Goal: Task Accomplishment & Management: Use online tool/utility

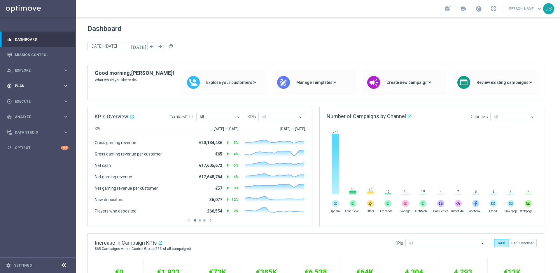
click at [39, 89] on div "gps_fixed Plan keyboard_arrow_right" at bounding box center [37, 85] width 75 height 15
click at [30, 115] on span "Templates" at bounding box center [36, 116] width 42 height 4
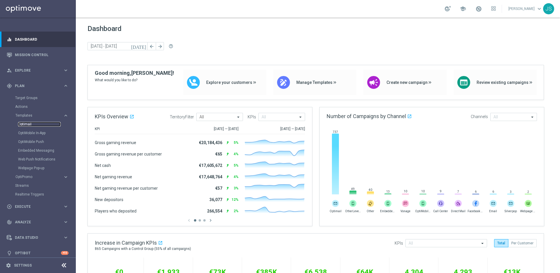
click at [21, 122] on link "Optimail" at bounding box center [39, 124] width 43 height 5
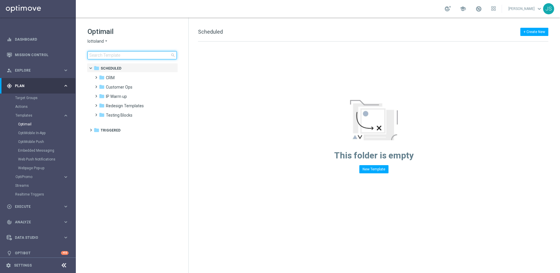
click at [145, 54] on input at bounding box center [132, 55] width 89 height 8
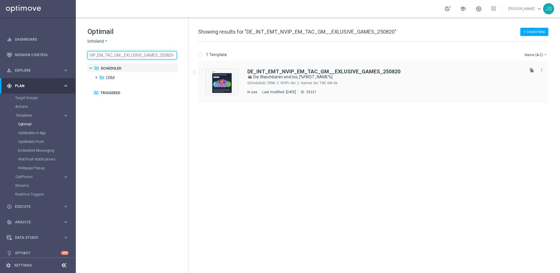
type input "DE_INT_EMT_NVIP_EM_TAC_GM__EXLUSIVE_GAMES_250820"
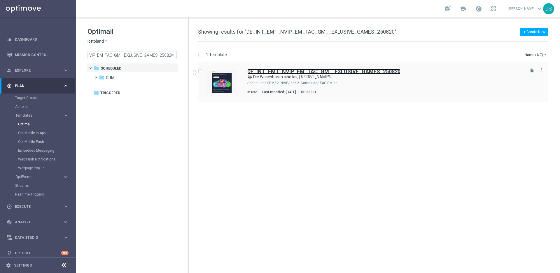
click at [304, 72] on b "DE_INT_EMT_NVIP_EM_TAC_GM__EXLUSIVE_GAMES_250820" at bounding box center [324, 71] width 153 height 6
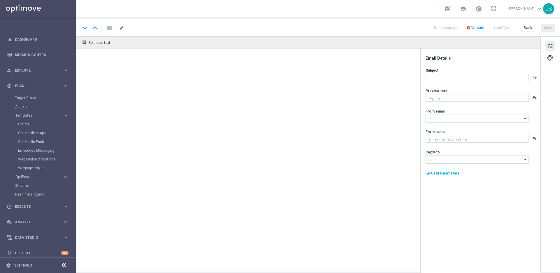
type textarea "Jetzt exklusiv im Lottoland"
type textarea "Lottoland"
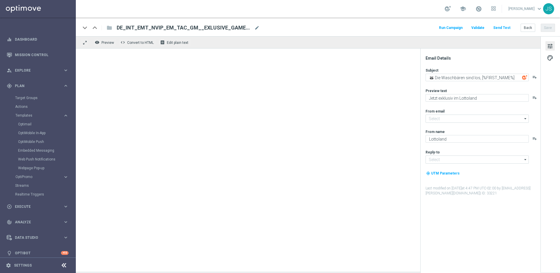
type input "[EMAIL_ADDRESS][DOMAIN_NAME]"
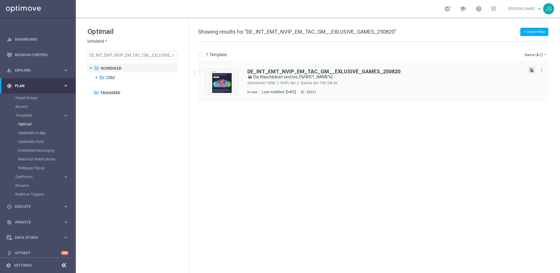
click at [529, 71] on button "file_copy" at bounding box center [532, 70] width 8 height 8
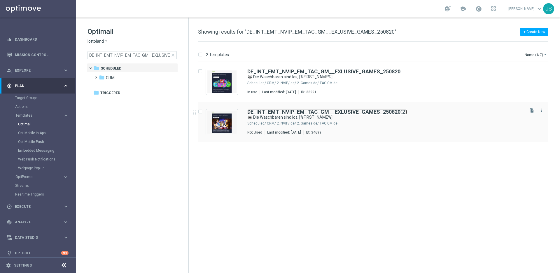
click at [343, 112] on b "DE_INT_EMT_NVIP_EM_TAC_GM__EXLUSIVE_GAMES_250820" at bounding box center [324, 112] width 153 height 6
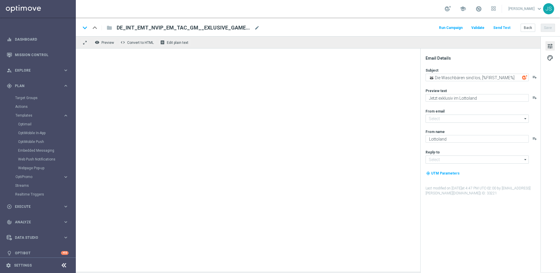
type input "[EMAIL_ADDRESS][DOMAIN_NAME]"
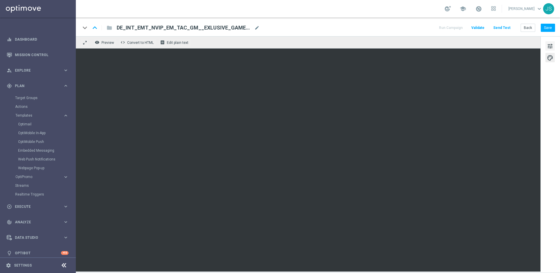
click at [549, 47] on span "tune" at bounding box center [550, 46] width 6 height 8
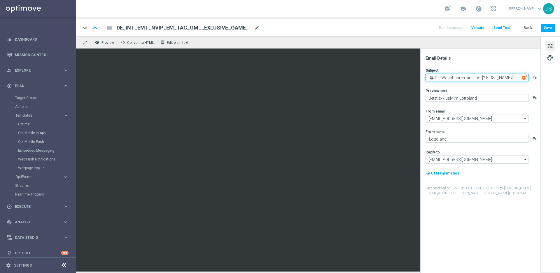
click at [476, 79] on textarea "🦝 Die Waschbären sind los, [%FIRST_NAME%]" at bounding box center [477, 78] width 103 height 8
click at [477, 79] on textarea "🦝 Die Waschbären sind los, [%FIRST_NAME%]" at bounding box center [477, 78] width 103 height 8
click at [478, 79] on textarea "🦝 Die Waschbären sind los, [%FIRST_NAME%]" at bounding box center [477, 78] width 103 height 8
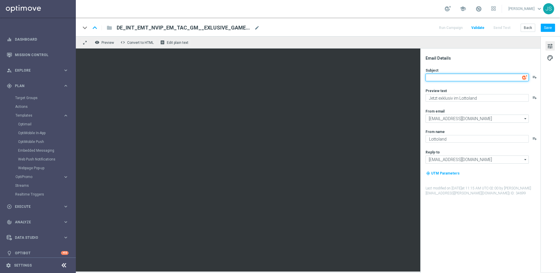
paste textarea "🌟 Alles wird zu Gold, [%FIRST_NAME%]."
click at [492, 78] on textarea "🌟 Alles wird zu Gold, [%FIRST_NAME%]" at bounding box center [477, 78] width 103 height 8
type textarea "🌟 Alles wird zu Gold, [%FIRST_NAME%]"
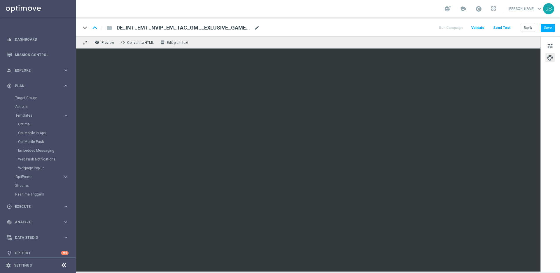
click at [258, 28] on span "mode_edit" at bounding box center [257, 27] width 5 height 5
click at [250, 29] on input "DE_INT_EMT_NVIP_EM_TAC_GM__EXLUSIVE_GAMES_250820(2)" at bounding box center [189, 28] width 145 height 8
paste input "https://media.ffycdn.net/eu/lottoland/HMMQ2Rwp4iSgPt4FaRDx.jpg?width=2400&mod=v…"
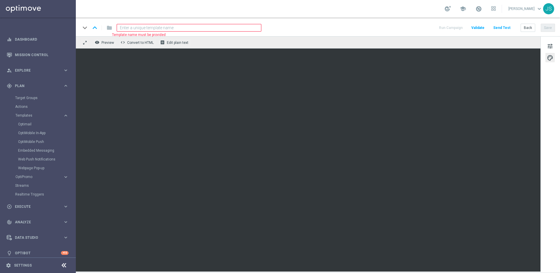
type input "https://media.ffycdn.net/eu/lottoland/HMMQ2Rwp4iSgPt4FaRDx.jpg?width=2400&mod=v…"
paste input "DE_INT_EMT_NVIP_EM_TAC_GM__EXLUSIVE_GAMES_250903"
type input "DE_INT_EMT_NVIP_EM_TAC_GM__EXLUSIVE_GAMES_250903"
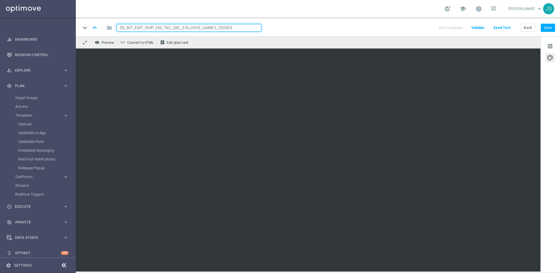
click at [376, 29] on div "keyboard_arrow_down keyboard_arrow_up folder DE_INT_EMT_NVIP_EM_TAC_GM__EXLUSIV…" at bounding box center [318, 28] width 475 height 8
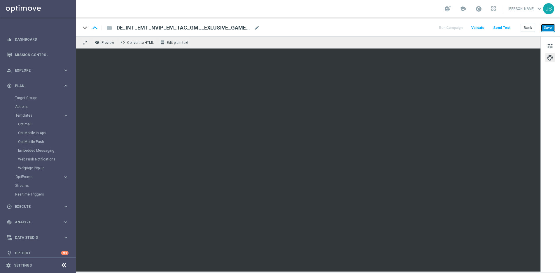
drag, startPoint x: 546, startPoint y: 27, endPoint x: 396, endPoint y: 53, distance: 152.8
click at [447, 18] on div "keyboard_arrow_down keyboard_arrow_up folder DE_INT_EMT_NVIP_EM_TAC_GM__EXLUSIV…" at bounding box center [318, 27] width 485 height 19
click at [550, 29] on button "Save" at bounding box center [548, 28] width 14 height 8
click at [551, 46] on span "tune" at bounding box center [550, 46] width 6 height 8
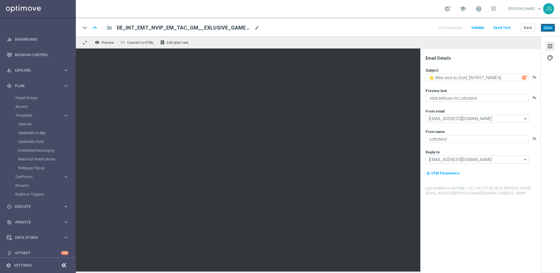
click at [548, 26] on button "Save" at bounding box center [548, 28] width 14 height 8
click at [507, 28] on button "Send Test" at bounding box center [502, 28] width 19 height 8
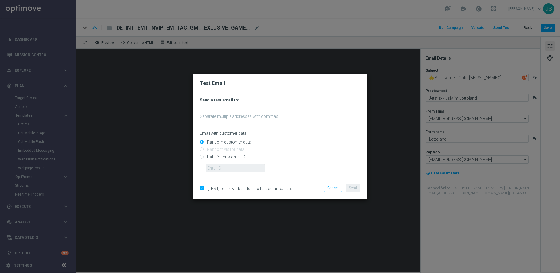
click at [247, 113] on form "Send a test email to: Separate multiple addresses with commas Email with custom…" at bounding box center [280, 134] width 161 height 75
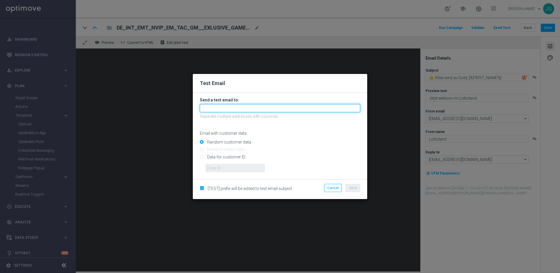
click at [247, 109] on input "text" at bounding box center [280, 108] width 161 height 8
type input "jessica.schmitt@lottoland.com"
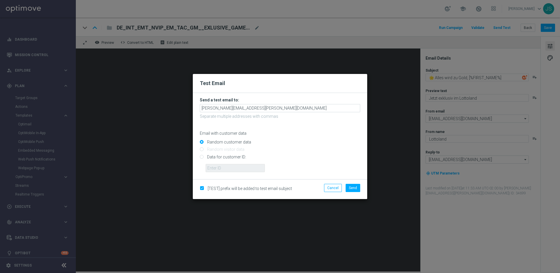
drag, startPoint x: 241, startPoint y: 157, endPoint x: 269, endPoint y: 140, distance: 32.9
click at [241, 157] on input "Data for customer ID:" at bounding box center [280, 159] width 161 height 8
radio input "true"
click at [244, 164] on input "text" at bounding box center [235, 168] width 59 height 8
paste input "224495972"
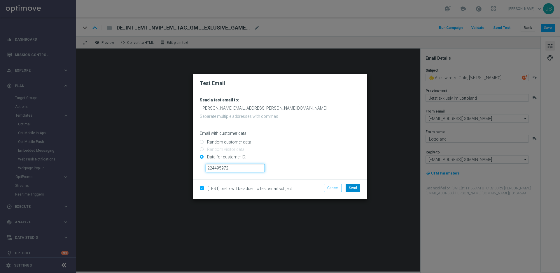
type input "224495972"
click at [357, 187] on button "Send" at bounding box center [353, 188] width 15 height 8
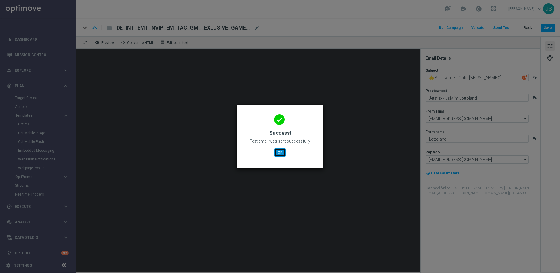
click at [281, 152] on button "OK" at bounding box center [280, 152] width 11 height 8
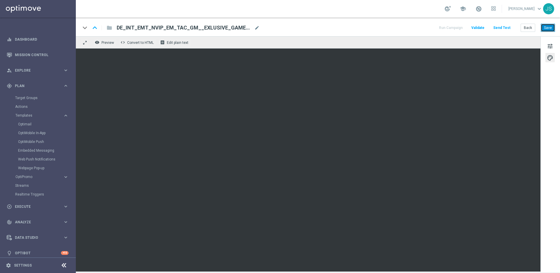
click at [548, 31] on button "Save" at bounding box center [548, 28] width 14 height 8
click at [504, 26] on button "Send Test" at bounding box center [502, 28] width 19 height 8
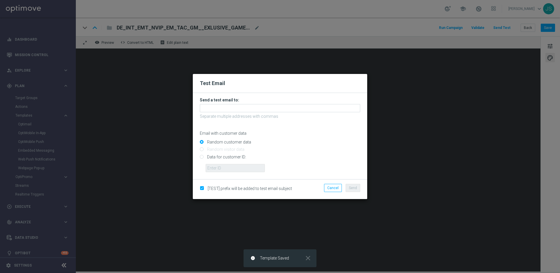
click at [264, 112] on form "Send a test email to: Separate multiple addresses with commas Email with custom…" at bounding box center [280, 134] width 161 height 75
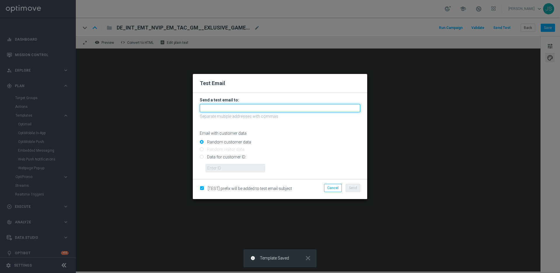
click at [263, 105] on input "text" at bounding box center [280, 108] width 161 height 8
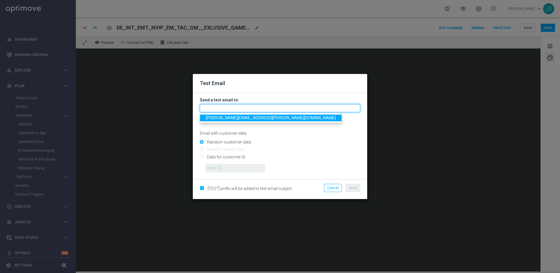
type input "jessica.schmitt@lottoland.com"
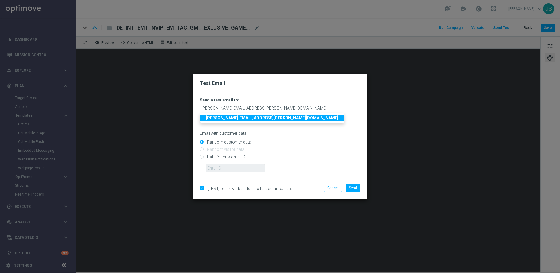
click at [223, 157] on input "Data for customer ID:" at bounding box center [280, 159] width 161 height 8
radio input "true"
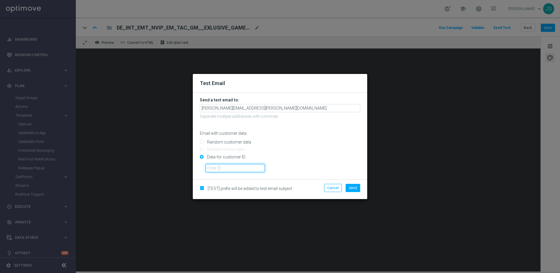
click at [223, 164] on input "text" at bounding box center [235, 168] width 59 height 8
click at [211, 141] on input "Random customer data" at bounding box center [280, 144] width 161 height 8
radio input "true"
click at [356, 188] on span "Send" at bounding box center [353, 188] width 8 height 4
click at [352, 188] on span "Send" at bounding box center [353, 188] width 8 height 4
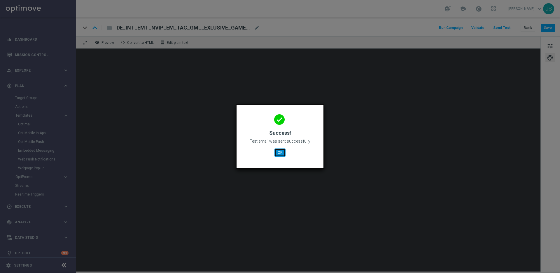
click at [282, 153] on button "OK" at bounding box center [280, 152] width 11 height 8
click at [277, 154] on button "OK" at bounding box center [280, 152] width 11 height 8
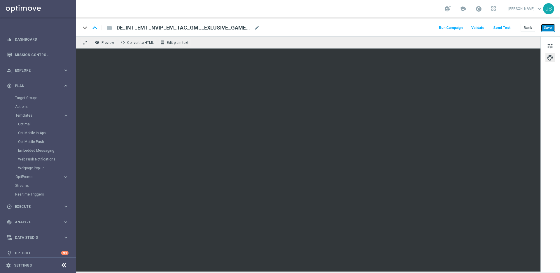
click at [548, 30] on button "Save" at bounding box center [548, 28] width 14 height 8
click at [37, 123] on link "Optimail" at bounding box center [39, 124] width 43 height 5
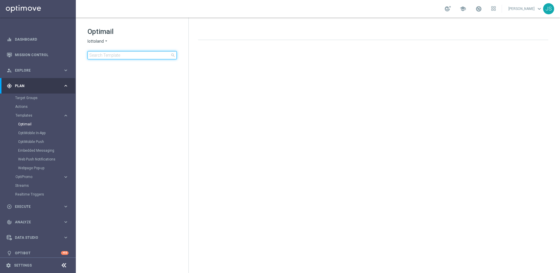
click at [110, 57] on input at bounding box center [132, 55] width 89 height 8
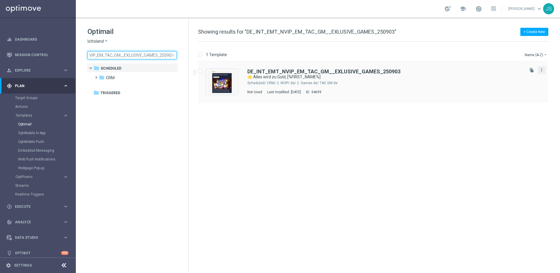
type input "DE_INT_EMT_NVIP_EM_TAC_GM__EXLUSIVE_GAMES_250903"
click at [542, 70] on icon "more_vert" at bounding box center [542, 69] width 5 height 5
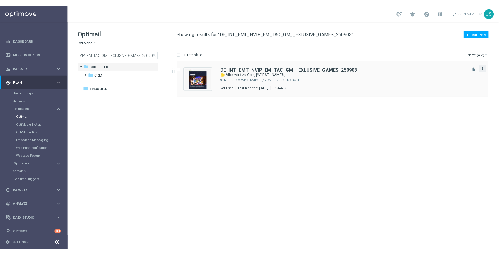
scroll to position [0, 0]
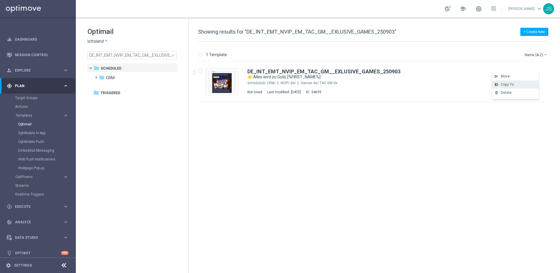
click at [514, 83] on div "Copy To" at bounding box center [518, 84] width 35 height 4
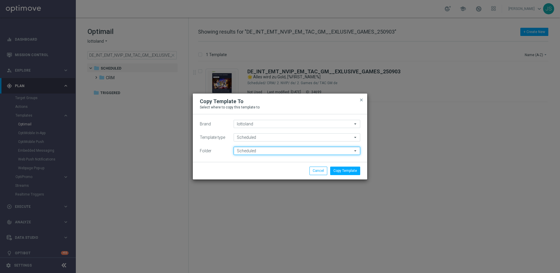
click at [271, 151] on input "Scheduled" at bounding box center [297, 151] width 127 height 8
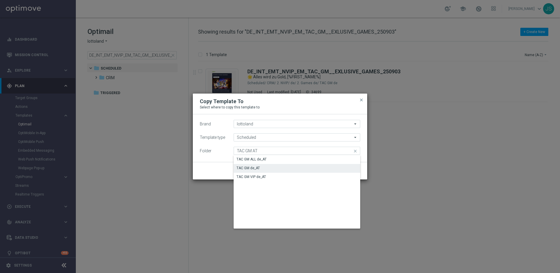
click at [254, 171] on div "TAC GM de_AT" at bounding box center [297, 168] width 127 height 8
type input "TAC GM de_AT"
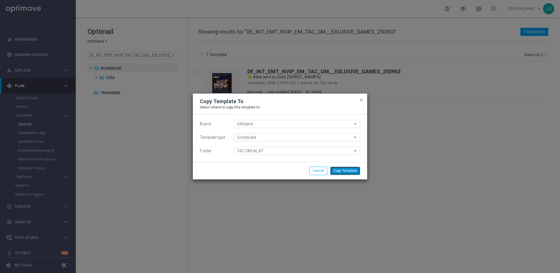
click at [341, 173] on button "Copy Template" at bounding box center [345, 170] width 30 height 8
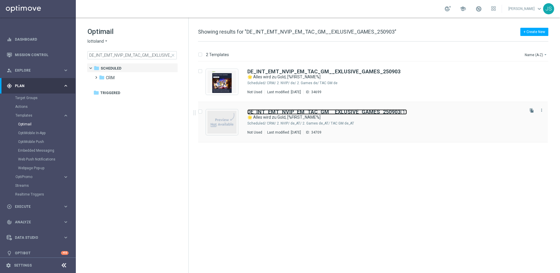
click at [318, 113] on b "DE_INT_EMT_NVIP_EM_TAC_GM__EXLUSIVE_GAMES_250903" at bounding box center [324, 112] width 153 height 6
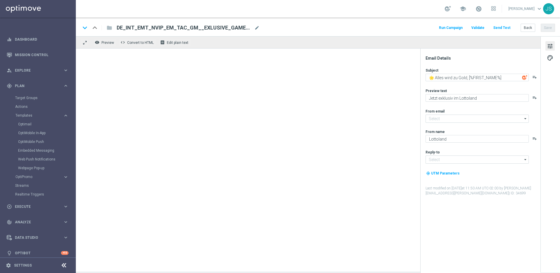
type input "[EMAIL_ADDRESS][DOMAIN_NAME]"
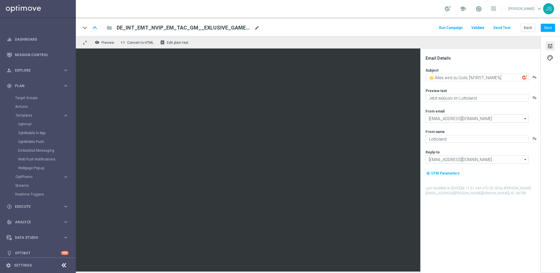
click at [259, 29] on span "mode_edit" at bounding box center [257, 27] width 5 height 5
click at [240, 30] on input "DE_INT_EMT_NVIP_EM_TAC_GM__EXLUSIVE_GAMES_250903(1)" at bounding box center [189, 28] width 145 height 8
paste input "AT_EMT_NVIP_EM_TAC_GM__EXLUSIVE_GAMES_25903"
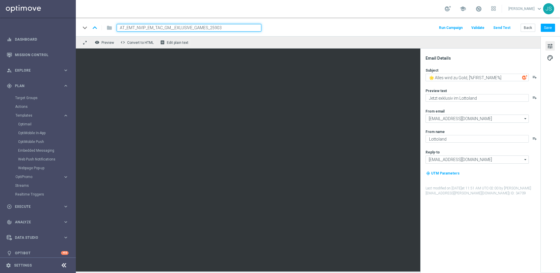
type input "AT_EMT_NVIP_EM_TAC_GM__EXLUSIVE_GAMES_25903"
click at [301, 25] on div "keyboard_arrow_down keyboard_arrow_up folder AT_EMT_NVIP_EM_TAC_GM__EXLUSIVE_GA…" at bounding box center [318, 28] width 475 height 8
click at [222, 30] on input "AT_EMT_NVIP_EM_TAC_GM__EXLUSIVE_GAMES_25903" at bounding box center [189, 28] width 145 height 8
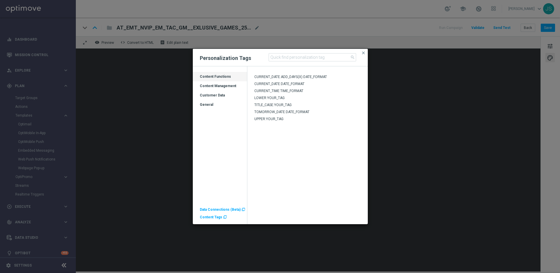
click at [208, 218] on span "Content Tags" at bounding box center [211, 217] width 22 height 4
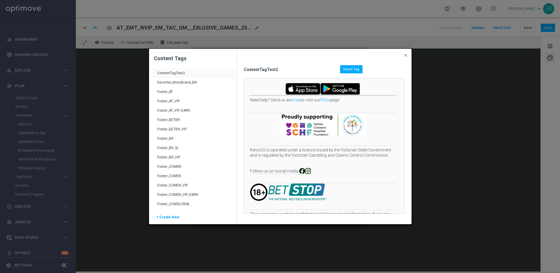
click at [166, 93] on div "Footer_AT" at bounding box center [193, 93] width 72 height 9
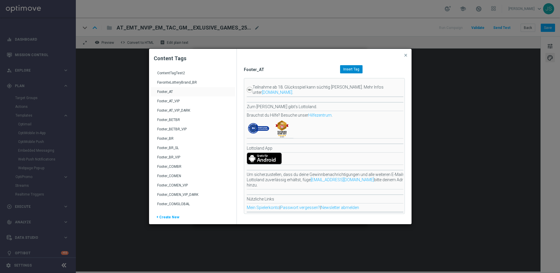
click at [355, 69] on span "Insert Tag" at bounding box center [352, 69] width 16 height 4
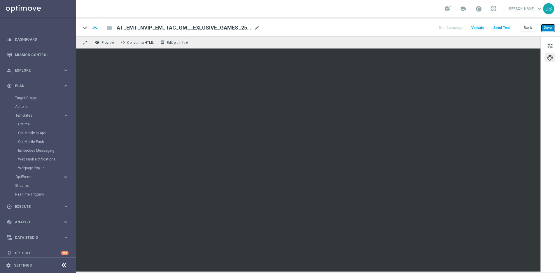
click at [552, 30] on button "Save" at bounding box center [548, 28] width 14 height 8
click at [551, 30] on button "Save" at bounding box center [548, 28] width 14 height 8
click at [554, 46] on button "tune" at bounding box center [550, 45] width 9 height 9
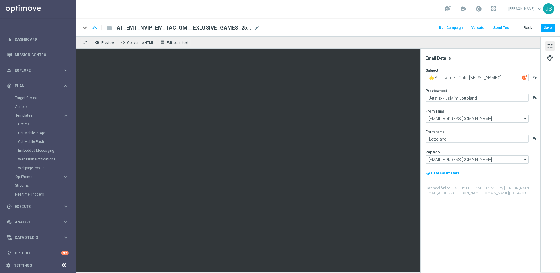
click at [551, 45] on span "tune" at bounding box center [550, 46] width 6 height 8
click at [552, 55] on span "palette" at bounding box center [550, 58] width 6 height 8
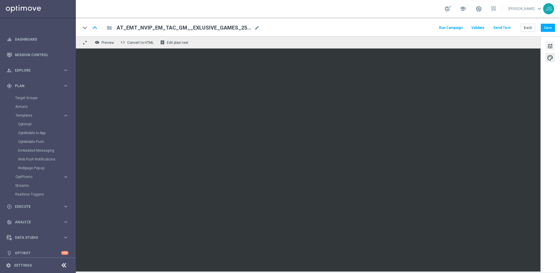
click at [551, 46] on span "tune" at bounding box center [550, 46] width 6 height 8
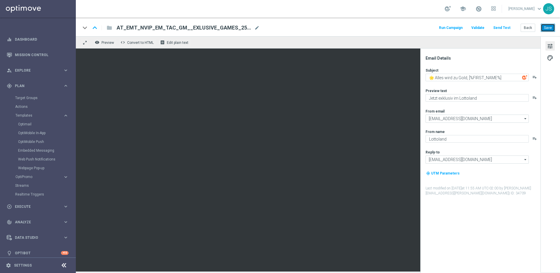
drag, startPoint x: 544, startPoint y: 28, endPoint x: 485, endPoint y: 5, distance: 63.0
click at [544, 28] on button "Save" at bounding box center [548, 28] width 14 height 8
click at [505, 25] on button "Send Test" at bounding box center [502, 28] width 19 height 8
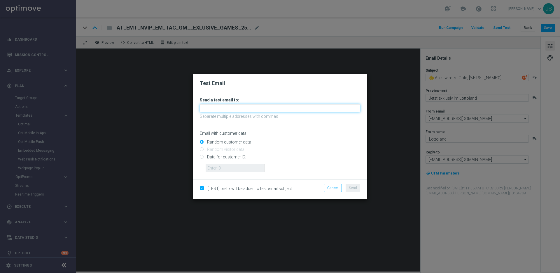
click at [285, 105] on input "text" at bounding box center [280, 108] width 161 height 8
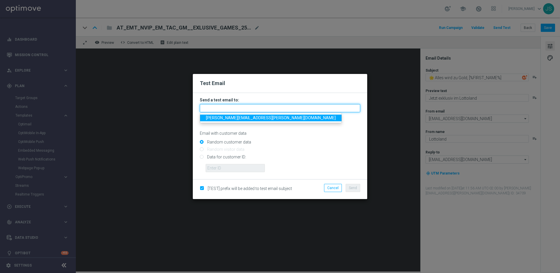
type input "jessica.schmitt@lottoland.com"
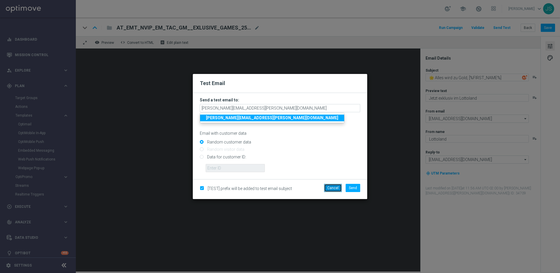
click at [337, 188] on button "Cancel" at bounding box center [333, 188] width 18 height 8
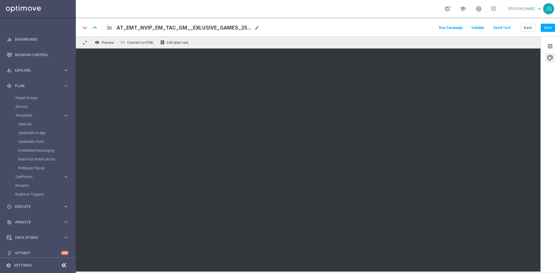
click at [504, 23] on div "keyboard_arrow_down keyboard_arrow_up folder AT_EMT_NVIP_EM_TAC_GM__EXLUSIVE_GA…" at bounding box center [318, 27] width 485 height 19
click at [504, 27] on button "Send Test" at bounding box center [502, 28] width 19 height 8
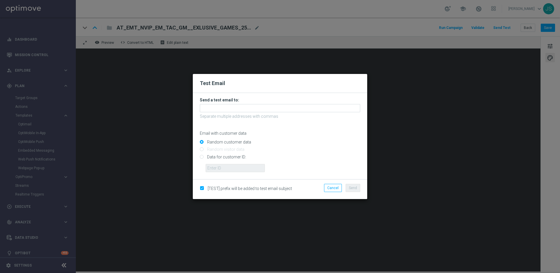
click at [286, 103] on form "Send a test email to: Separate multiple addresses with commas Email with custom…" at bounding box center [280, 134] width 161 height 75
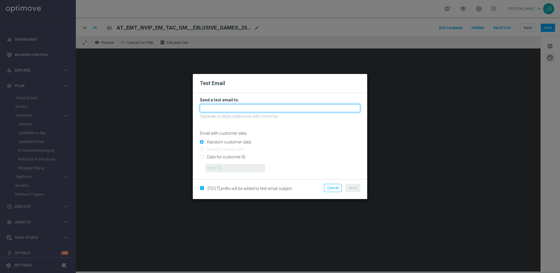
click at [285, 107] on input "text" at bounding box center [280, 108] width 161 height 8
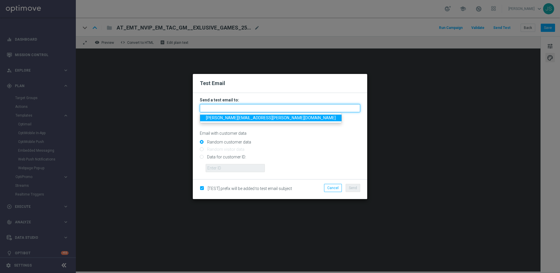
type input "jessica.schmitt@lottoland.com"
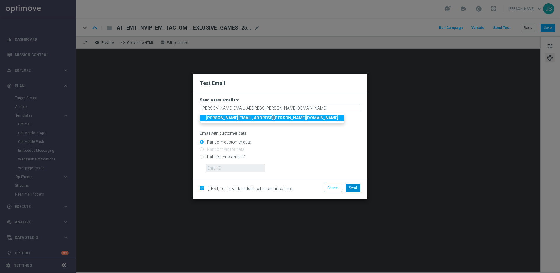
drag, startPoint x: 300, startPoint y: 168, endPoint x: 359, endPoint y: 191, distance: 62.9
click at [300, 168] on div at bounding box center [282, 165] width 163 height 13
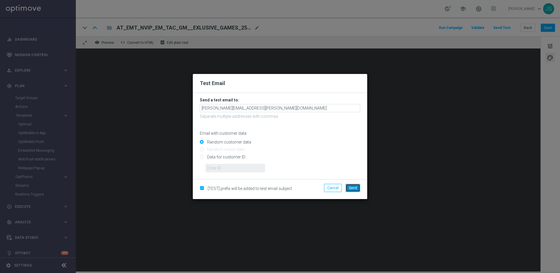
click at [353, 186] on span "Send" at bounding box center [353, 188] width 8 height 4
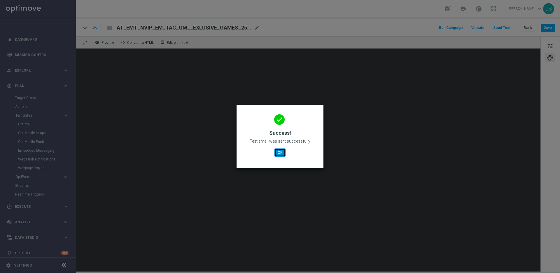
click at [278, 155] on button "OK" at bounding box center [280, 152] width 11 height 8
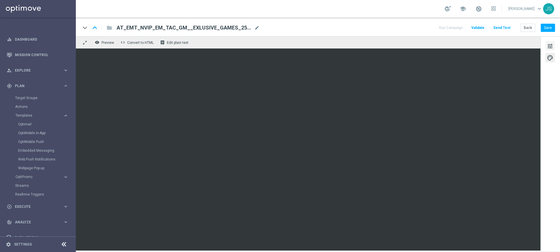
click at [553, 47] on span "tune" at bounding box center [550, 46] width 6 height 8
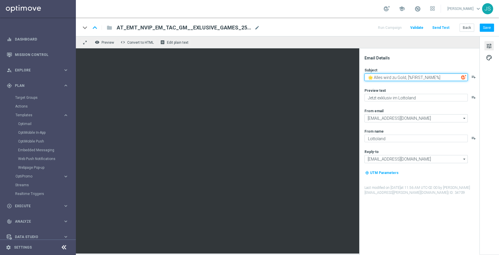
click at [451, 75] on textarea "🌟 Alles wird zu Gold, [%FIRST_NAME%]" at bounding box center [416, 78] width 103 height 8
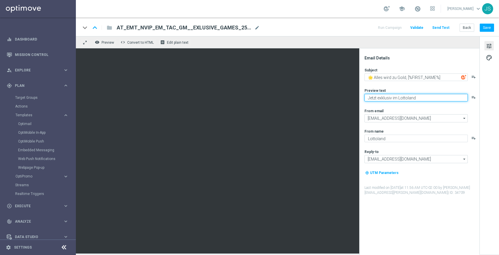
click at [419, 100] on textarea "Jetzt exklusiv im Lottoland" at bounding box center [416, 98] width 103 height 8
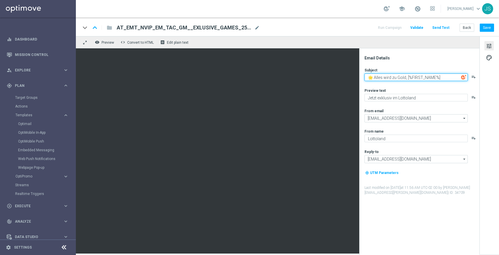
click at [446, 75] on textarea "🌟 Alles wird zu Gold, [%FIRST_NAME%]" at bounding box center [416, 78] width 103 height 8
type textarea "🌟 Alles wird zu Gold, [%FIRST_NAME%]."
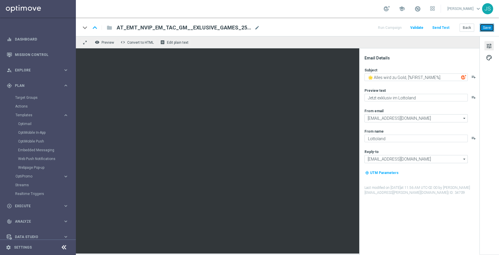
click at [493, 26] on button "Save" at bounding box center [487, 28] width 14 height 8
click at [485, 24] on div "Back Save" at bounding box center [477, 28] width 34 height 8
click at [485, 25] on button "Save" at bounding box center [487, 28] width 14 height 8
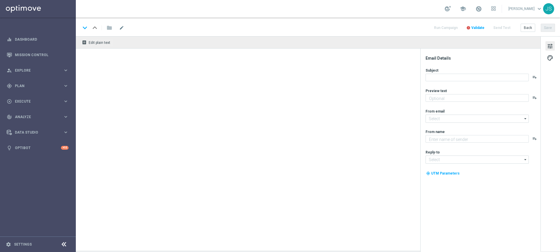
type textarea "Jetzt exklusiv im Lottoland"
type textarea "Lottoland"
type input "[EMAIL_ADDRESS][DOMAIN_NAME]"
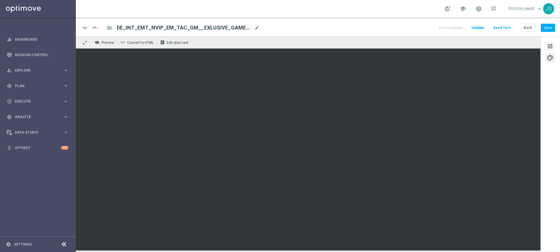
click at [552, 44] on span "tune" at bounding box center [550, 46] width 6 height 8
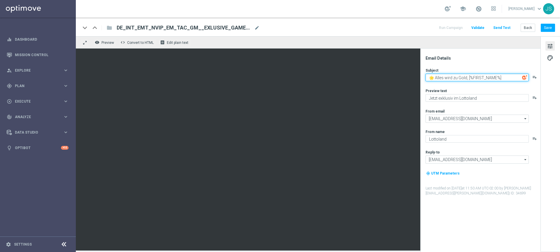
click at [506, 76] on textarea "🌟 Alles wird zu Gold, [%FIRST_NAME%]" at bounding box center [477, 78] width 103 height 8
type textarea "🌟 Alles wird zu Gold, [%FIRST_NAME%]."
click at [547, 31] on button "Save" at bounding box center [548, 28] width 14 height 8
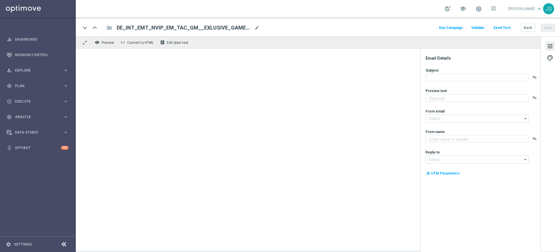
type textarea "Jetzt exklusiv im Lottoland"
type input "[EMAIL_ADDRESS][DOMAIN_NAME]"
type textarea "Lottoland"
type input "[EMAIL_ADDRESS][DOMAIN_NAME]"
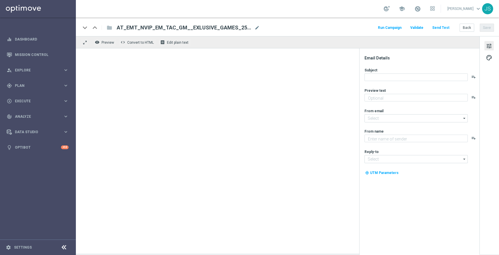
type textarea "Jetzt exklusiv im Lottoland"
type textarea "Lottoland"
type input "[EMAIL_ADDRESS][DOMAIN_NAME]"
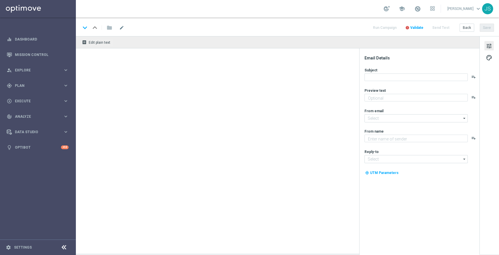
type textarea "Jetzt exklusiv im Lottoland"
type input "[EMAIL_ADDRESS][DOMAIN_NAME]"
type textarea "Lottoland"
type input "[EMAIL_ADDRESS][DOMAIN_NAME]"
type textarea "Jetzt exklusiv im Lottoland"
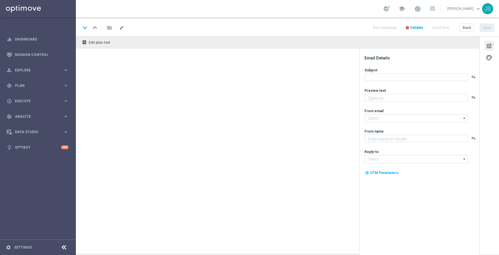
type textarea "Lottoland"
type input "[EMAIL_ADDRESS][DOMAIN_NAME]"
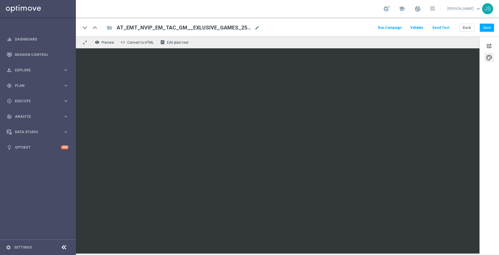
click at [208, 28] on span "AT_EMT_NVIP_EM_TAC_GM__EXLUSIVE_GAMES_25903" at bounding box center [184, 27] width 135 height 7
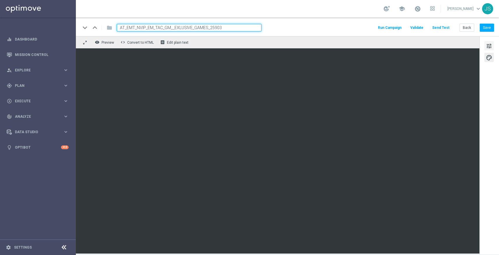
click at [490, 45] on span "tune" at bounding box center [489, 46] width 6 height 8
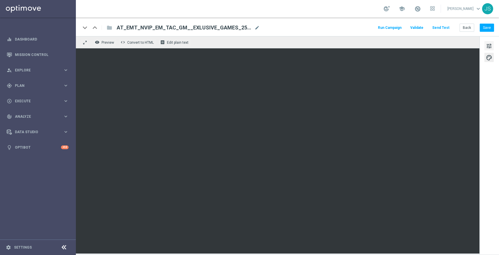
click at [489, 44] on span "tune" at bounding box center [489, 46] width 6 height 8
click at [483, 28] on button "Save" at bounding box center [487, 28] width 14 height 8
